Goal: Task Accomplishment & Management: Manage account settings

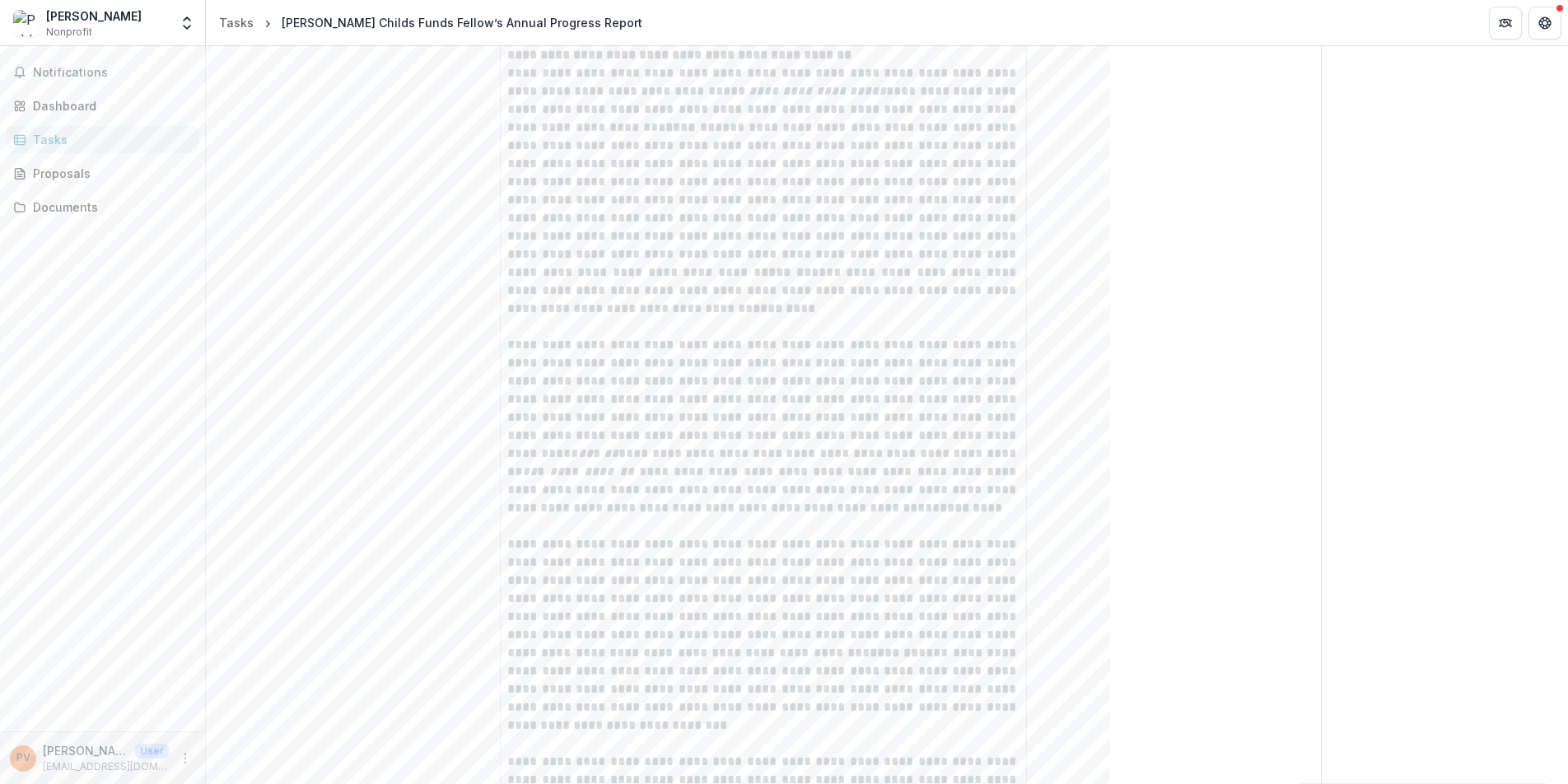
scroll to position [496, 0]
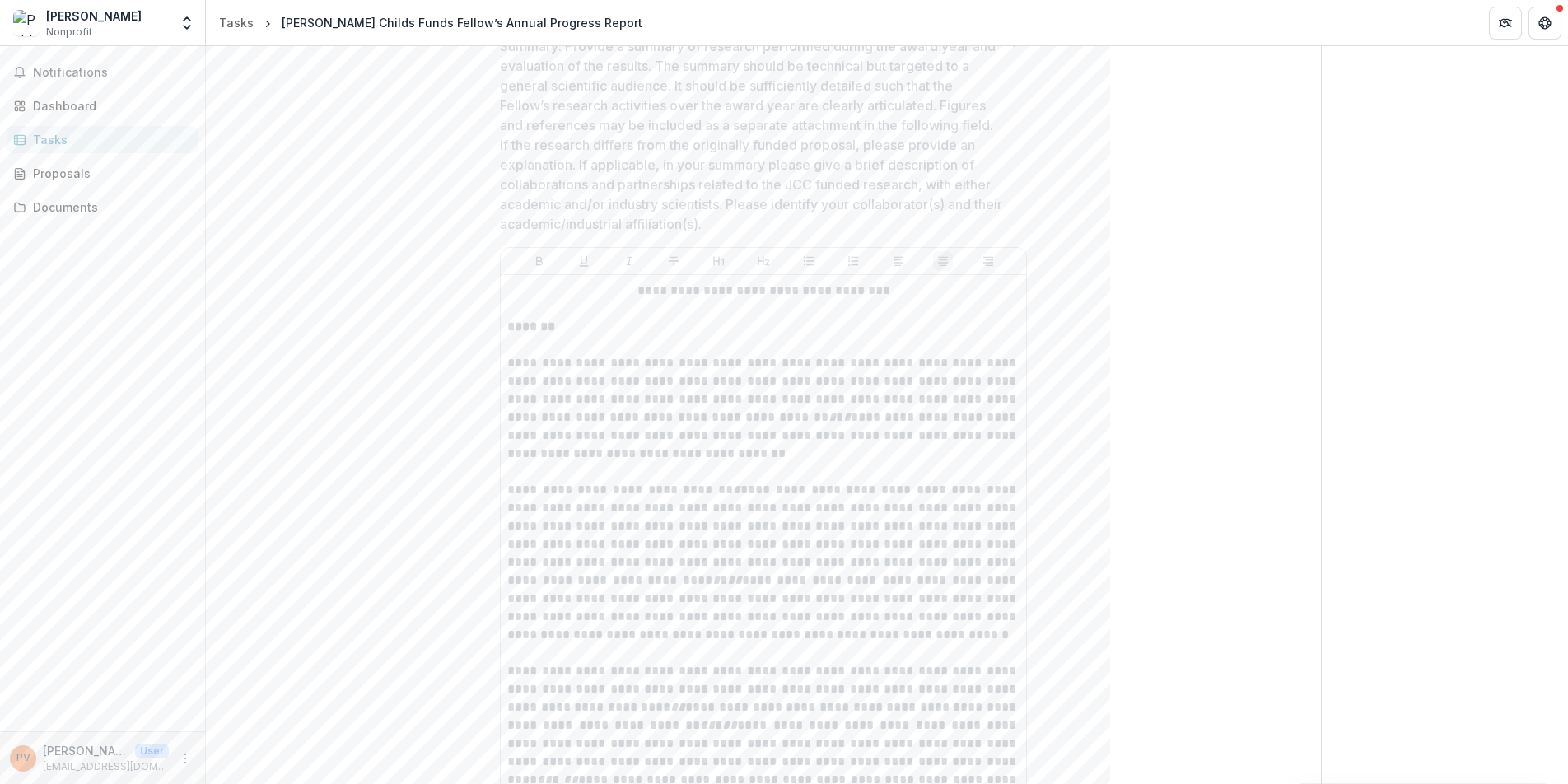
click at [97, 108] on div "Dashboard" at bounding box center [109, 106] width 152 height 17
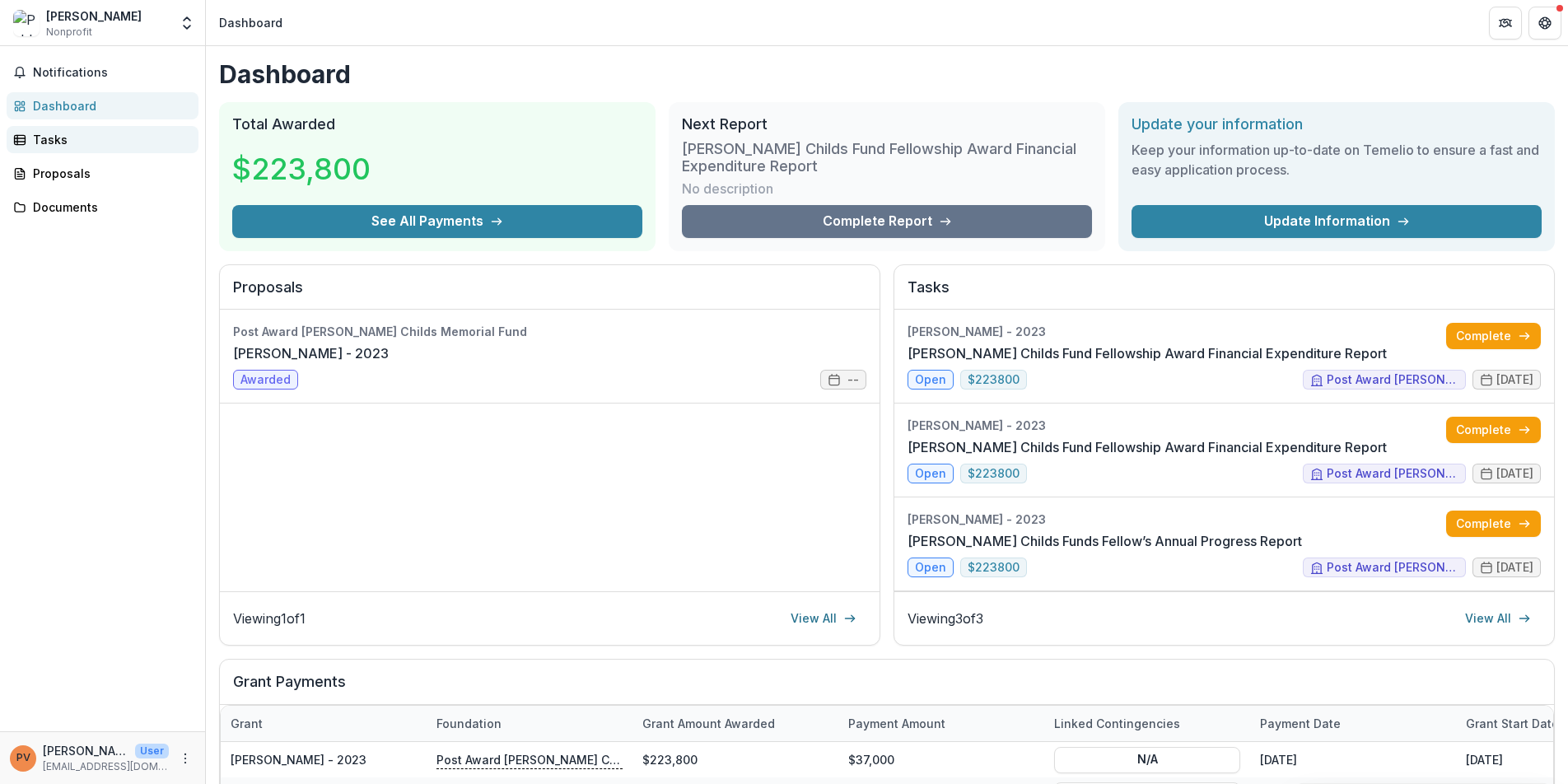
click at [52, 136] on div "Tasks" at bounding box center [109, 140] width 152 height 17
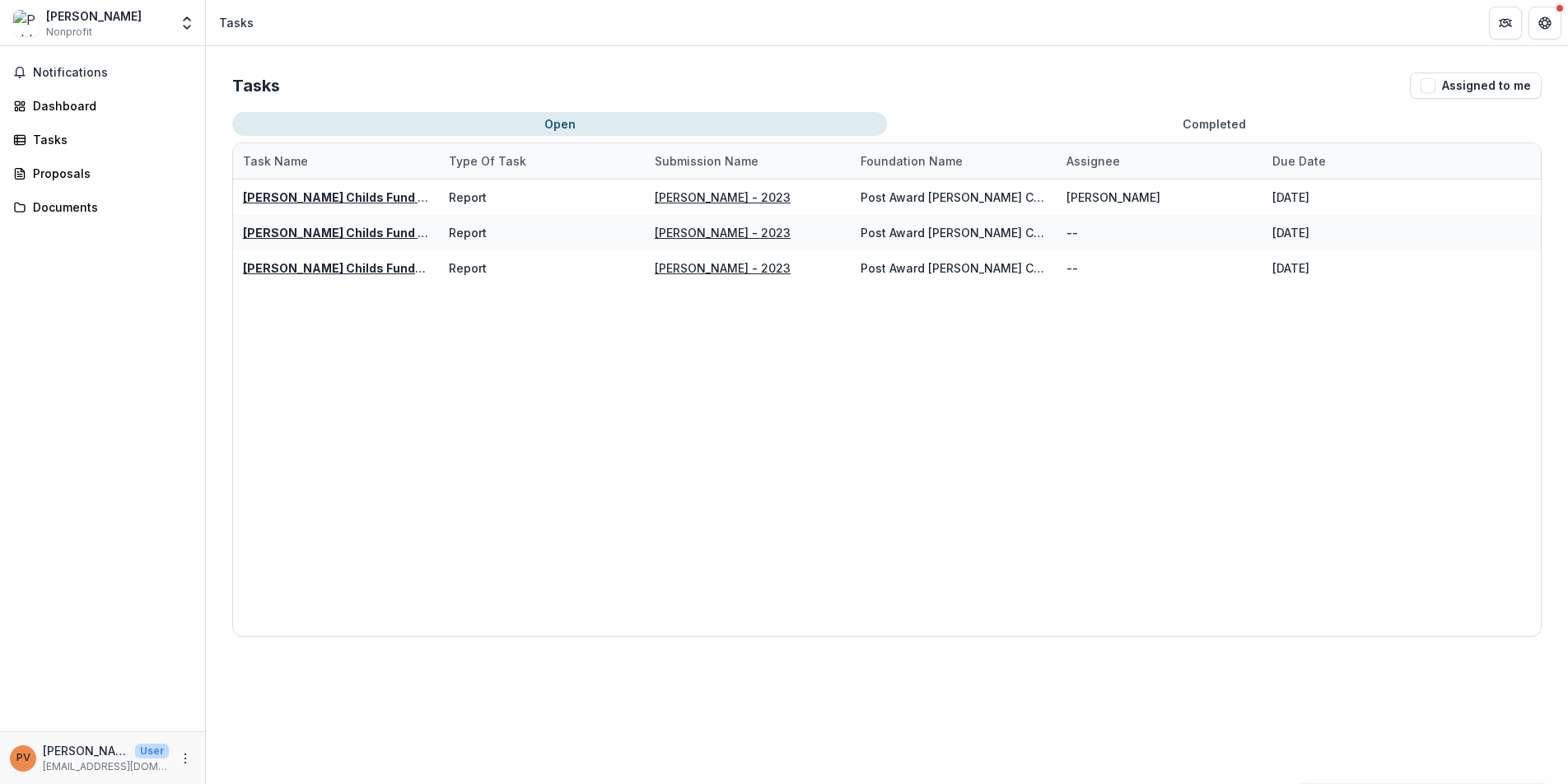
click at [459, 434] on div "[PERSON_NAME] Childs Fund Fellowship Award Financial Expenditure Report Report …" at bounding box center [886, 407] width 1307 height 456
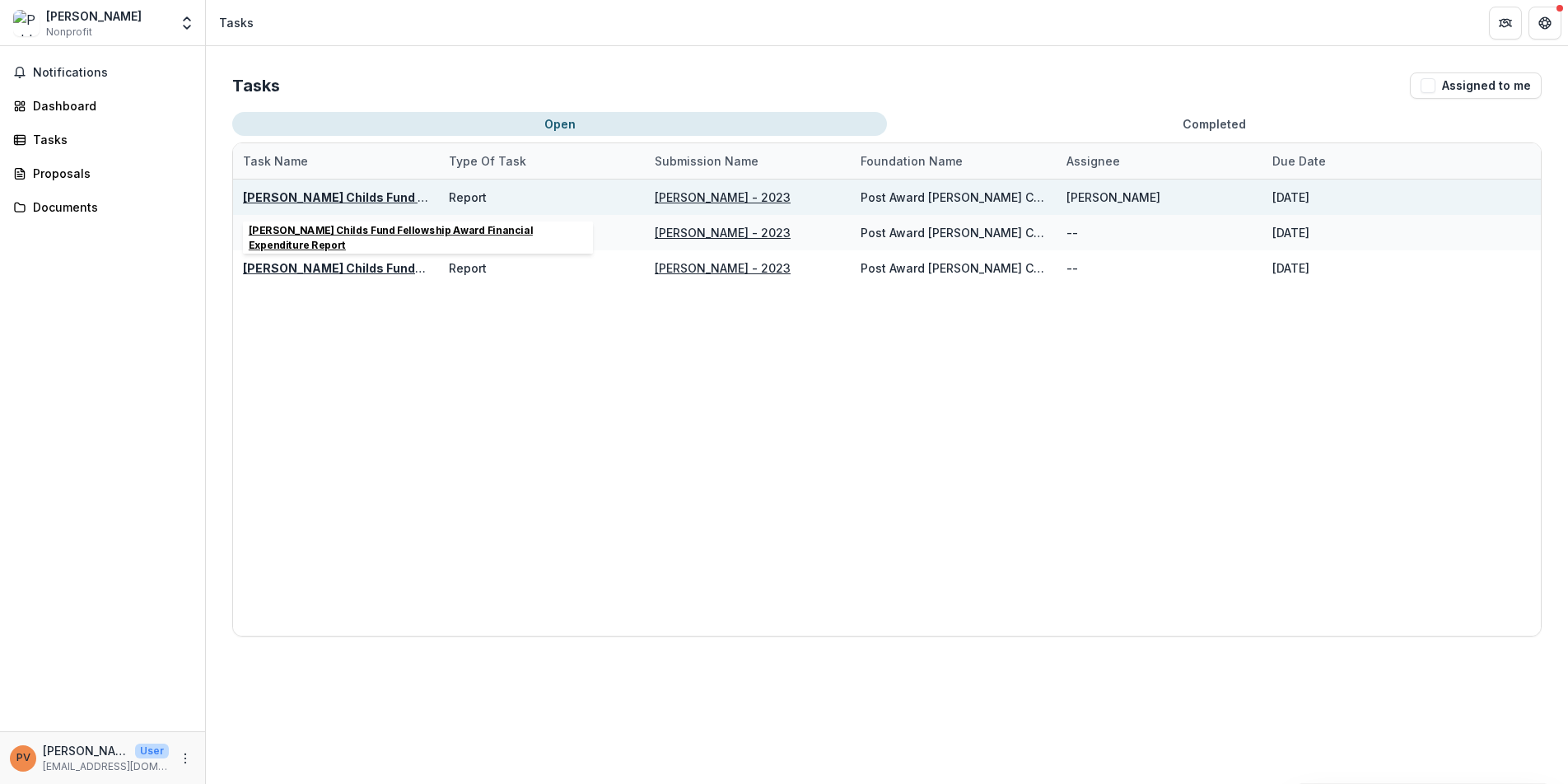
click at [357, 200] on u "[PERSON_NAME] Childs Fund Fellowship Award Financial Expenditure Report" at bounding box center [468, 197] width 451 height 14
